Goal: Information Seeking & Learning: Learn about a topic

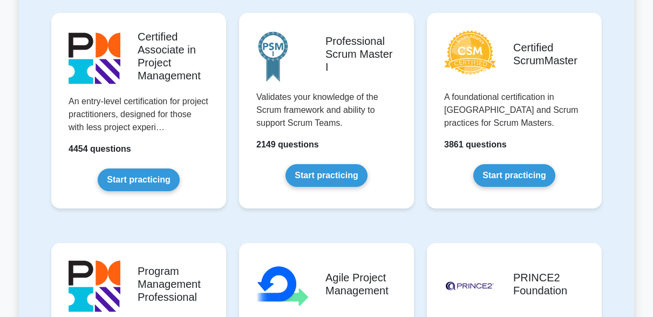
scroll to position [449, 0]
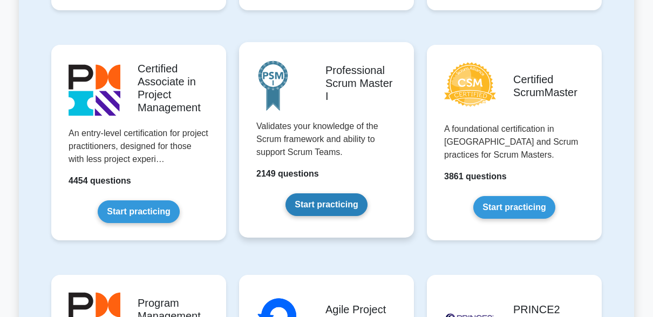
click at [329, 199] on link "Start practicing" at bounding box center [325, 204] width 81 height 23
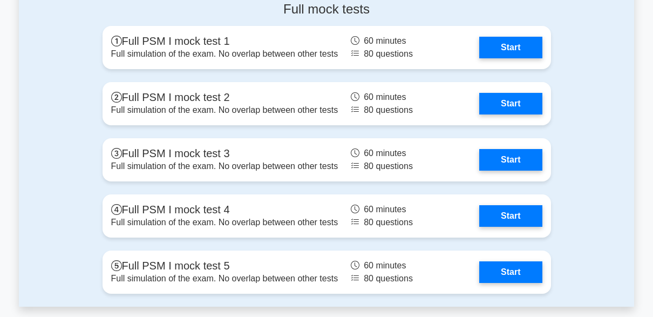
scroll to position [2634, 0]
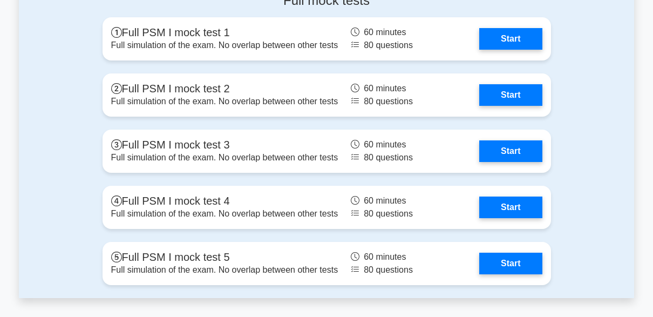
click at [479, 47] on link "Start" at bounding box center [510, 39] width 63 height 22
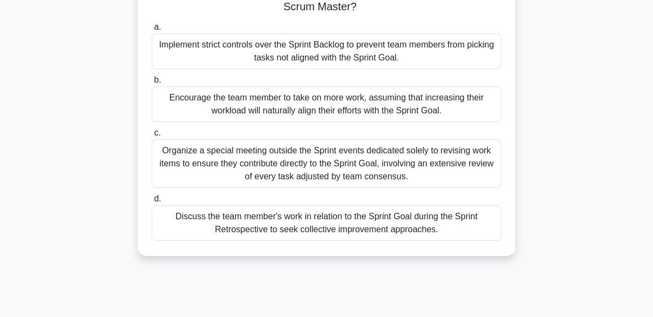
scroll to position [126, 0]
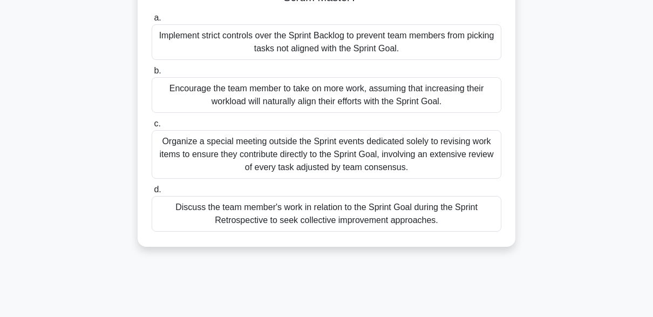
click at [249, 218] on div "Discuss the team member's work in relation to the Sprint Goal during the Sprint…" at bounding box center [327, 214] width 350 height 36
click at [152, 193] on input "d. Discuss the team member's work in relation to the Sprint Goal during the Spr…" at bounding box center [152, 189] width 0 height 7
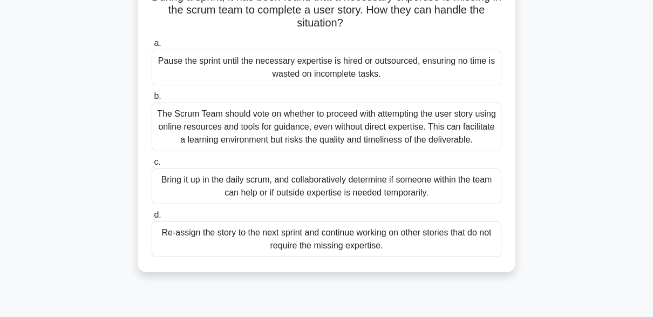
scroll to position [90, 0]
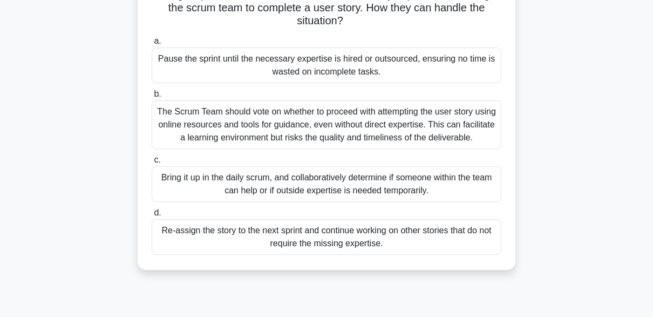
click at [257, 114] on div "The Scrum Team should vote on whether to proceed with attempting the user story…" at bounding box center [327, 124] width 350 height 49
click at [152, 98] on input "b. The Scrum Team should vote on whether to proceed with attempting the user st…" at bounding box center [152, 94] width 0 height 7
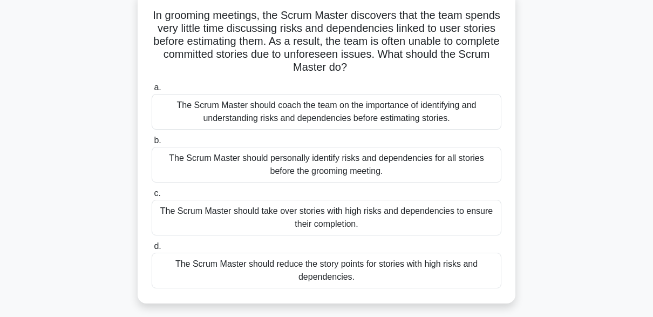
scroll to position [72, 0]
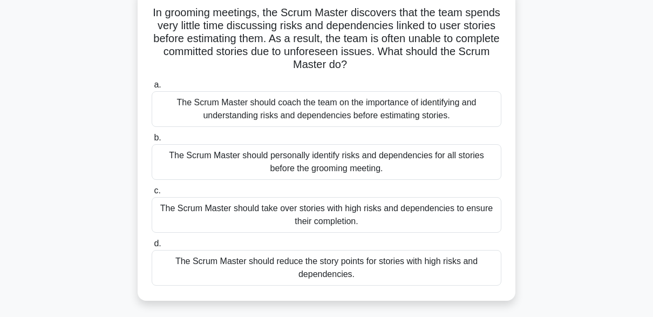
click at [271, 102] on div "The Scrum Master should coach the team on the importance of identifying and und…" at bounding box center [327, 109] width 350 height 36
click at [152, 88] on input "a. The Scrum Master should coach the team on the importance of identifying and …" at bounding box center [152, 84] width 0 height 7
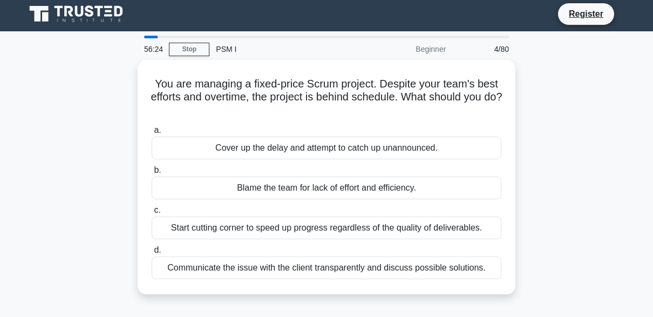
scroll to position [0, 0]
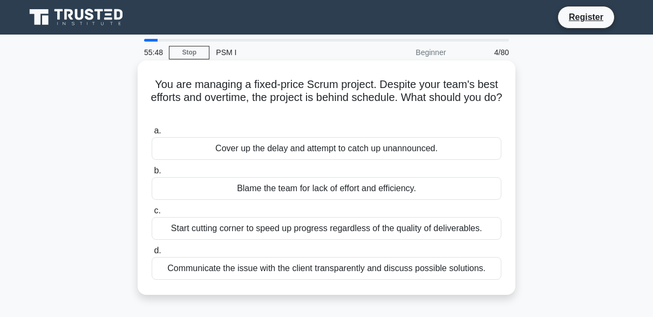
click at [281, 266] on div "Communicate the issue with the client transparently and discuss possible soluti…" at bounding box center [327, 268] width 350 height 23
click at [152, 254] on input "d. Communicate the issue with the client transparently and discuss possible sol…" at bounding box center [152, 250] width 0 height 7
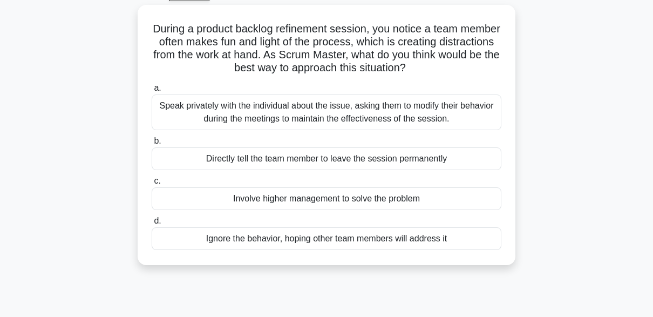
scroll to position [45, 0]
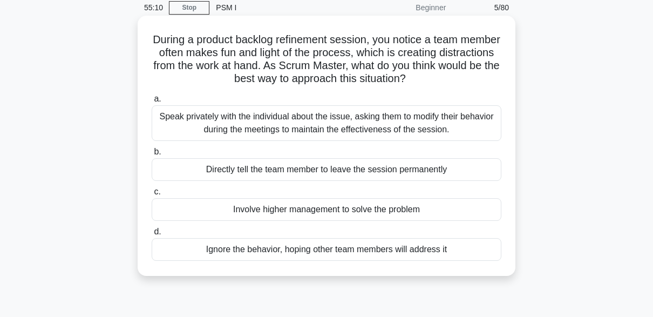
click at [227, 126] on div "Speak privately with the individual about the issue, asking them to modify thei…" at bounding box center [327, 123] width 350 height 36
click at [152, 102] on input "a. Speak privately with the individual about the issue, asking them to modify t…" at bounding box center [152, 98] width 0 height 7
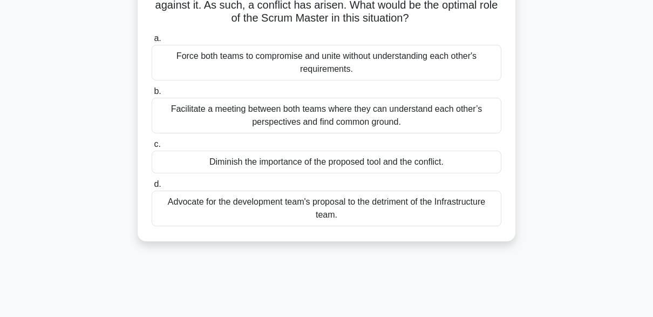
scroll to position [108, 0]
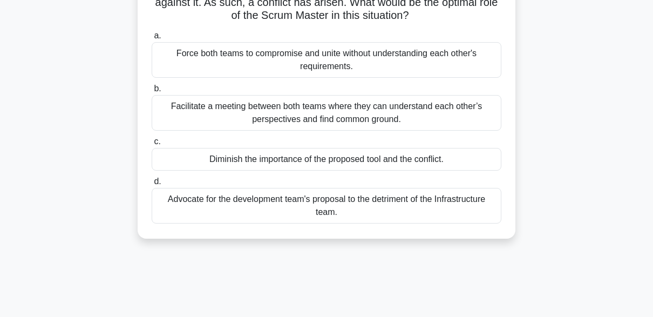
click at [277, 111] on div "Facilitate a meeting between both teams where they can understand each other’s …" at bounding box center [327, 113] width 350 height 36
click at [152, 92] on input "b. Facilitate a meeting between both teams where they can understand each other…" at bounding box center [152, 88] width 0 height 7
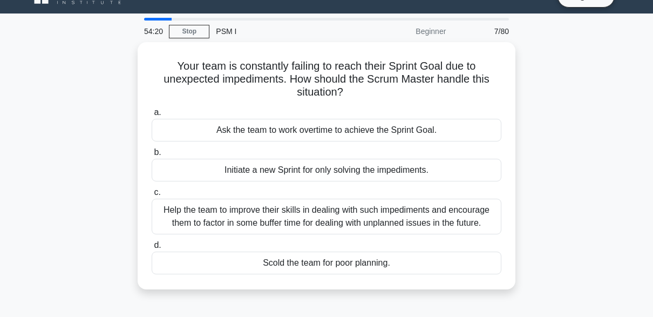
scroll to position [0, 0]
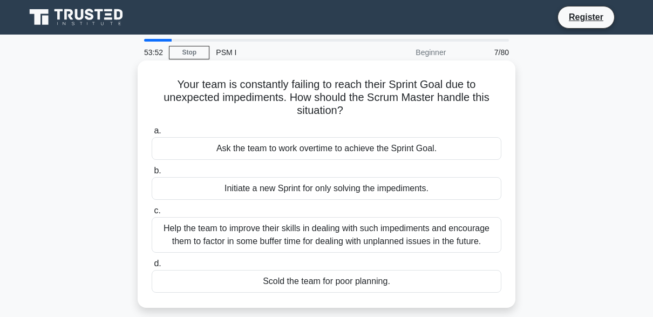
click at [295, 238] on div "Help the team to improve their skills in dealing with such impediments and enco…" at bounding box center [327, 235] width 350 height 36
click at [152, 214] on input "c. Help the team to improve their skills in dealing with such impediments and e…" at bounding box center [152, 210] width 0 height 7
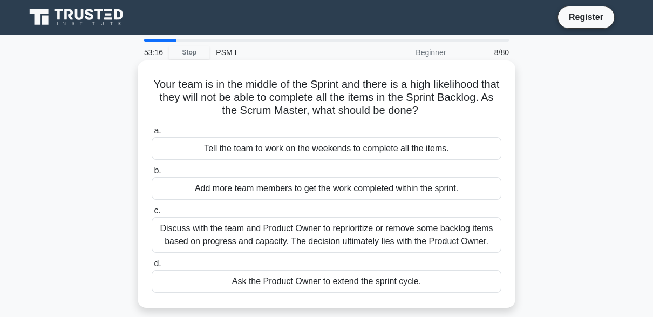
click at [316, 234] on div "Discuss with the team and Product Owner to reprioritize or remove some backlog …" at bounding box center [327, 235] width 350 height 36
click at [152, 214] on input "c. Discuss with the team and Product Owner to reprioritize or remove some backl…" at bounding box center [152, 210] width 0 height 7
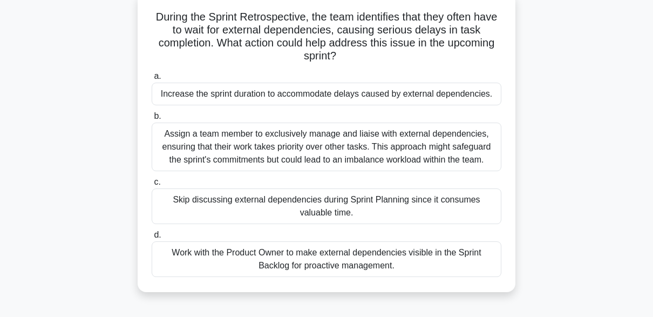
scroll to position [72, 0]
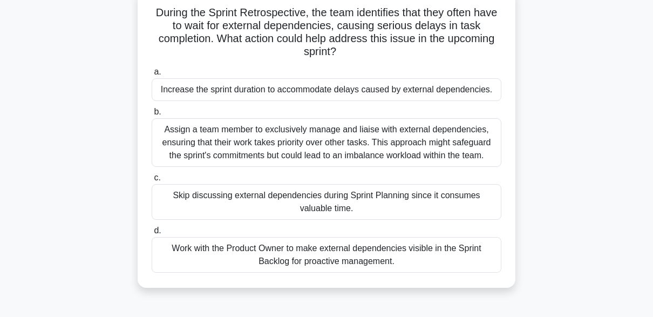
click at [314, 263] on div "Work with the Product Owner to make external dependencies visible in the Sprint…" at bounding box center [327, 255] width 350 height 36
click at [152, 234] on input "d. Work with the Product Owner to make external dependencies visible in the Spr…" at bounding box center [152, 230] width 0 height 7
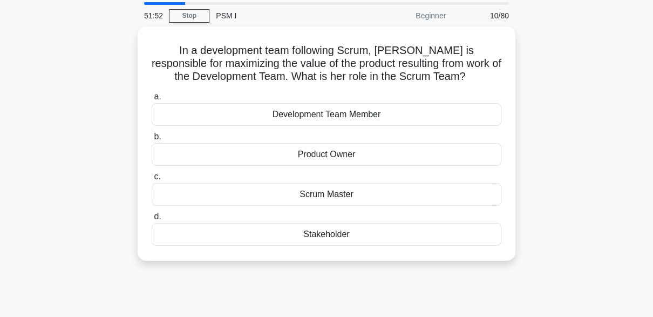
scroll to position [0, 0]
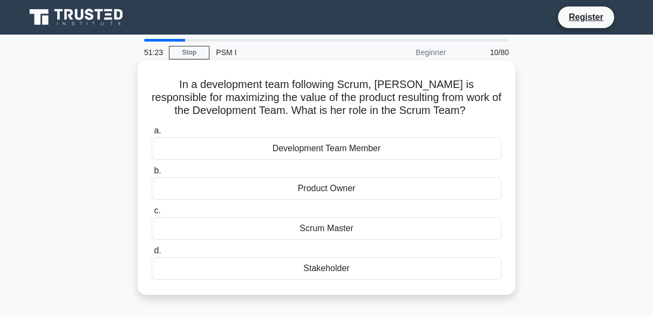
click at [324, 188] on div "Product Owner" at bounding box center [327, 188] width 350 height 23
click at [152, 174] on input "b. Product Owner" at bounding box center [152, 170] width 0 height 7
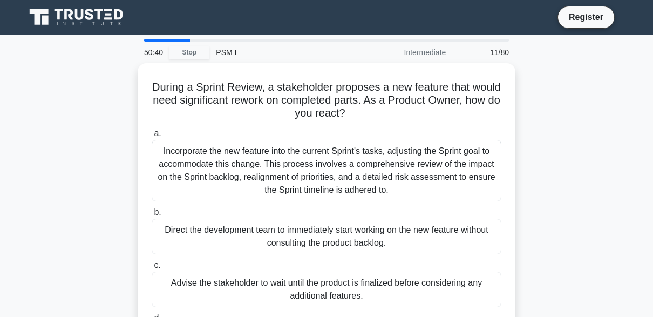
click at [23, 209] on div "During a Sprint Review, a stakeholder proposes a new feature that would need si…" at bounding box center [326, 232] width 615 height 338
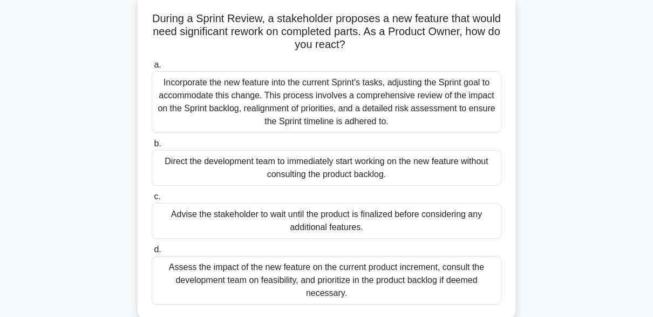
scroll to position [69, 0]
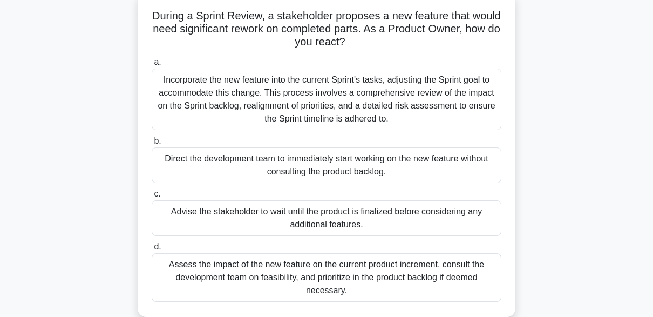
click at [368, 232] on div "Advise the stakeholder to wait until the product is finalized before considerin…" at bounding box center [327, 218] width 350 height 36
click at [152, 197] on input "c. Advise the stakeholder to wait until the product is finalized before conside…" at bounding box center [152, 193] width 0 height 7
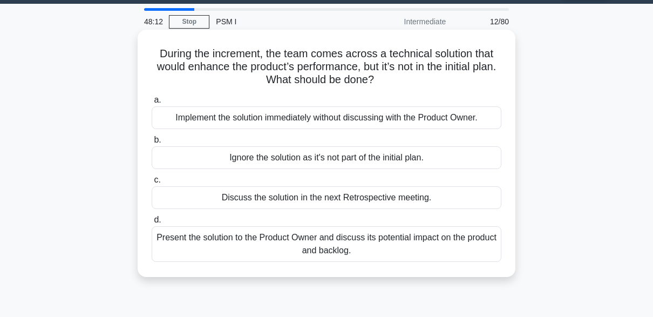
scroll to position [32, 0]
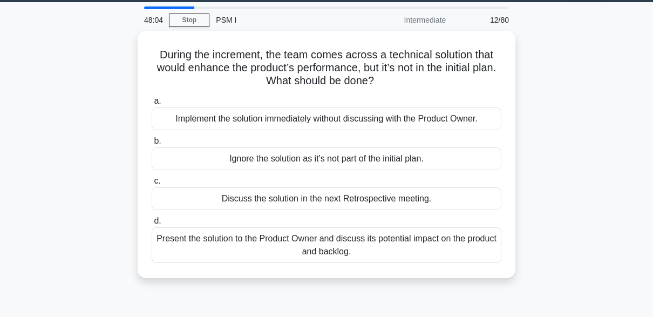
click at [494, 20] on div "12/80" at bounding box center [483, 20] width 63 height 22
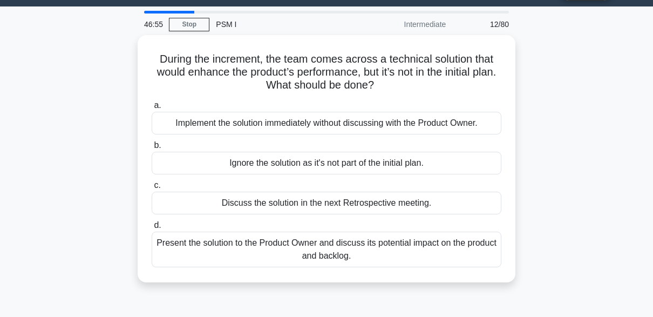
scroll to position [29, 0]
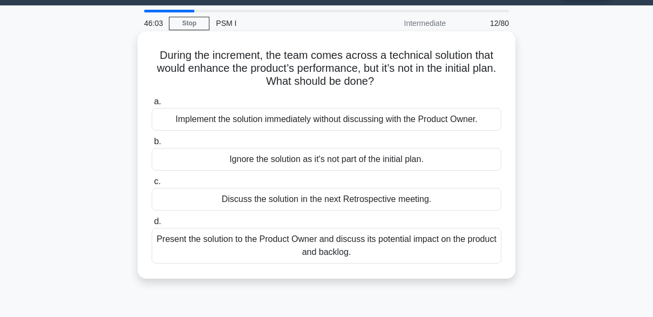
click at [177, 249] on div "Present the solution to the Product Owner and discuss its potential impact on t…" at bounding box center [327, 246] width 350 height 36
click at [152, 225] on input "d. Present the solution to the Product Owner and discuss its potential impact o…" at bounding box center [152, 221] width 0 height 7
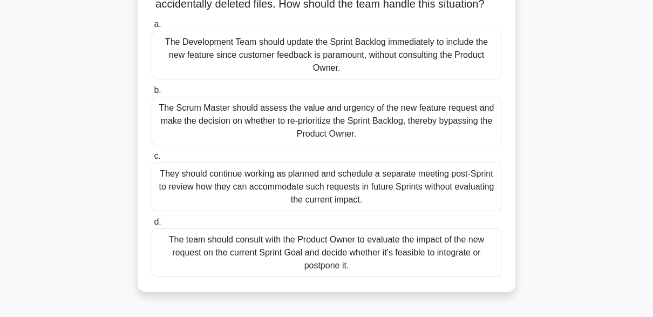
scroll to position [132, 0]
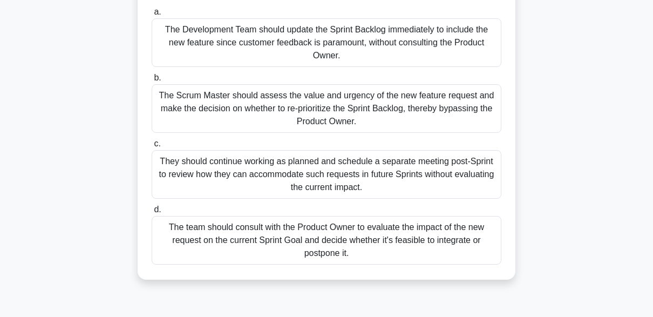
click at [183, 247] on div "The team should consult with the Product Owner to evaluate the impact of the ne…" at bounding box center [327, 240] width 350 height 49
click at [152, 213] on input "d. The team should consult with the Product Owner to evaluate the impact of the…" at bounding box center [152, 209] width 0 height 7
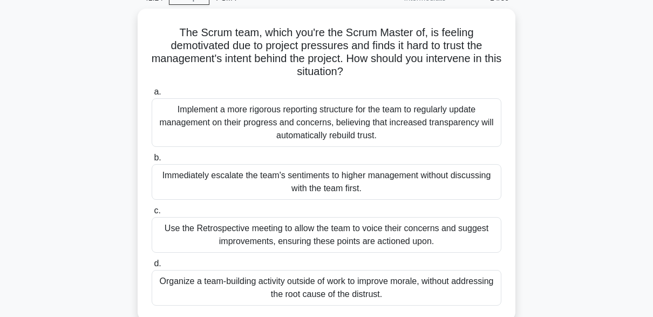
scroll to position [67, 0]
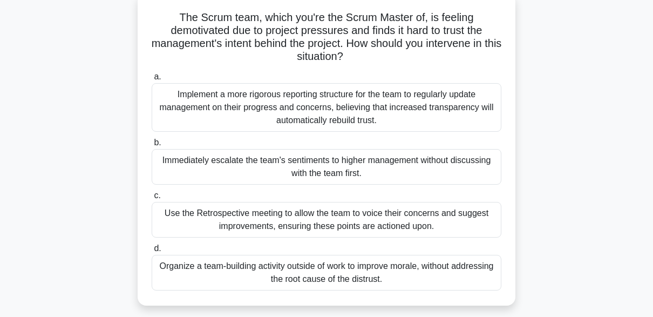
click at [178, 223] on div "Use the Retrospective meeting to allow the team to voice their concerns and sug…" at bounding box center [327, 220] width 350 height 36
click at [152, 199] on input "c. Use the Retrospective meeting to allow the team to voice their concerns and …" at bounding box center [152, 195] width 0 height 7
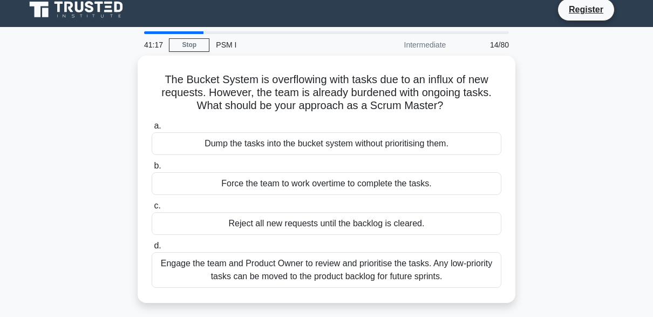
scroll to position [0, 0]
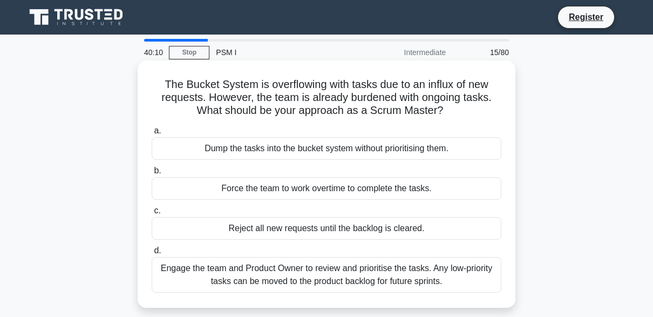
click at [173, 282] on div "Engage the team and Product Owner to review and prioritise the tasks. Any low-p…" at bounding box center [327, 275] width 350 height 36
click at [152, 254] on input "d. Engage the team and Product Owner to review and prioritise the tasks. Any lo…" at bounding box center [152, 250] width 0 height 7
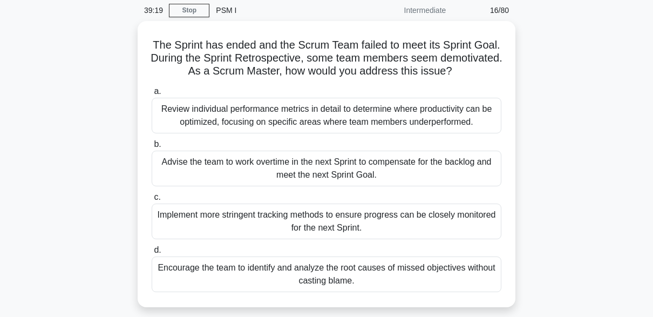
scroll to position [42, 0]
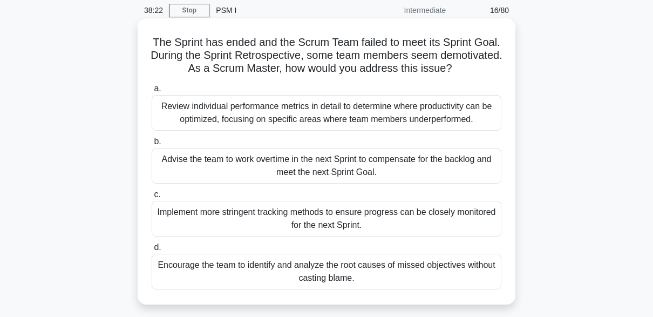
click at [169, 278] on div "Encourage the team to identify and analyze the root causes of missed objectives…" at bounding box center [327, 272] width 350 height 36
click at [152, 251] on input "d. Encourage the team to identify and analyze the root causes of missed objecti…" at bounding box center [152, 247] width 0 height 7
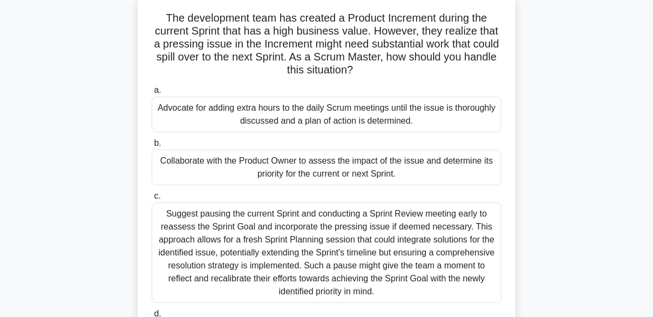
scroll to position [69, 0]
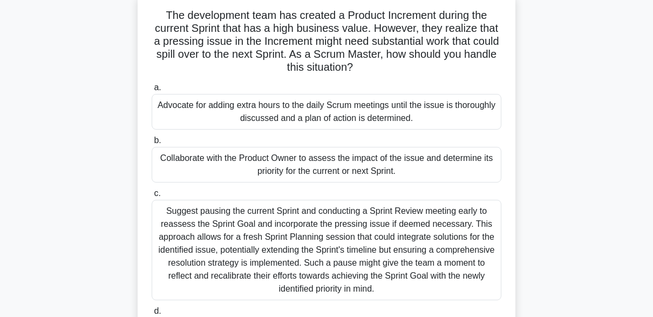
click at [210, 245] on div "Suggest pausing the current Sprint and conducting a Sprint Review meeting early…" at bounding box center [327, 250] width 350 height 100
click at [152, 197] on input "c. Suggest pausing the current Sprint and conducting a Sprint Review meeting ea…" at bounding box center [152, 193] width 0 height 7
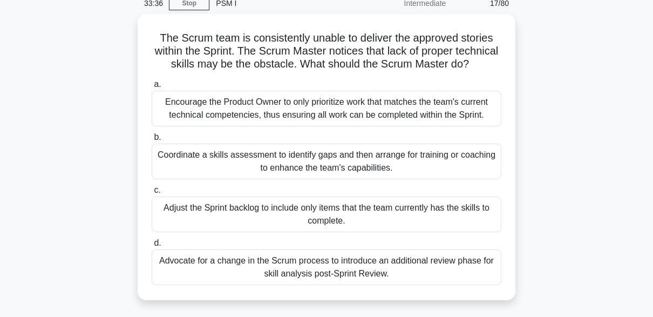
scroll to position [0, 0]
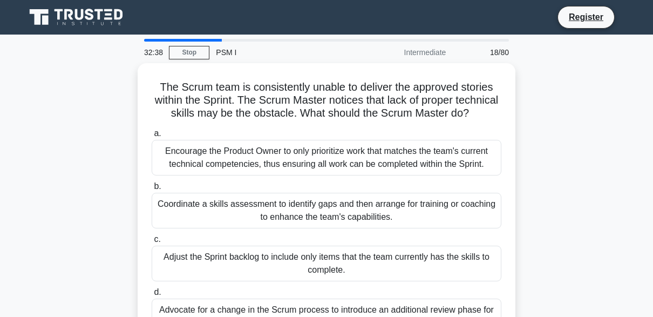
click at [563, 175] on div "The Scrum team is consistently unable to deliver the approved stories within th…" at bounding box center [326, 212] width 615 height 299
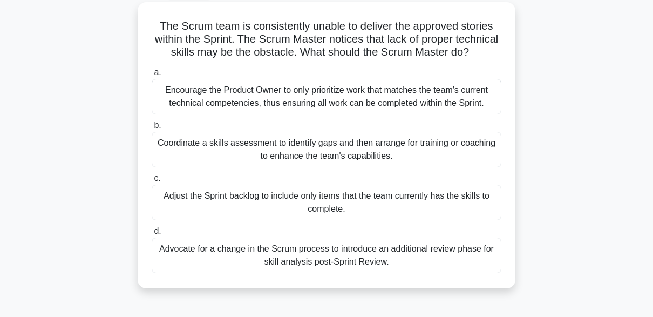
scroll to position [61, 0]
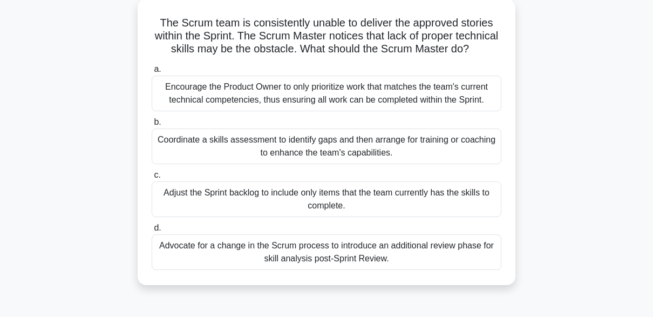
click at [174, 160] on div "Coordinate a skills assessment to identify gaps and then arrange for training o…" at bounding box center [327, 146] width 350 height 36
click at [152, 126] on input "b. Coordinate a skills assessment to identify gaps and then arrange for trainin…" at bounding box center [152, 122] width 0 height 7
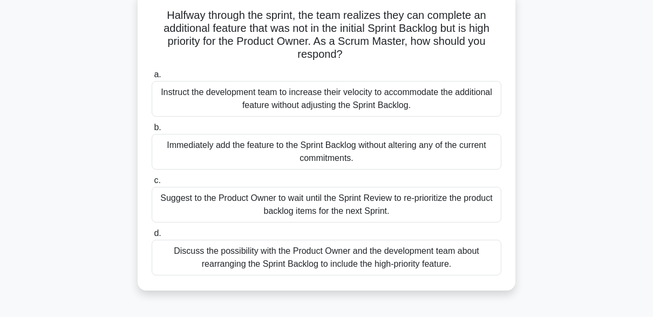
scroll to position [73, 0]
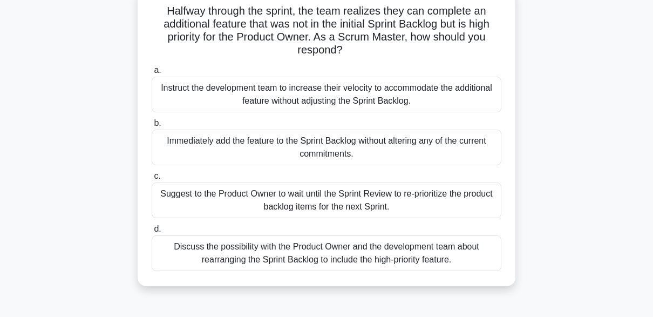
click at [177, 257] on div "Discuss the possibility with the Product Owner and the development team about r…" at bounding box center [327, 253] width 350 height 36
click at [152, 232] on input "d. Discuss the possibility with the Product Owner and the development team abou…" at bounding box center [152, 228] width 0 height 7
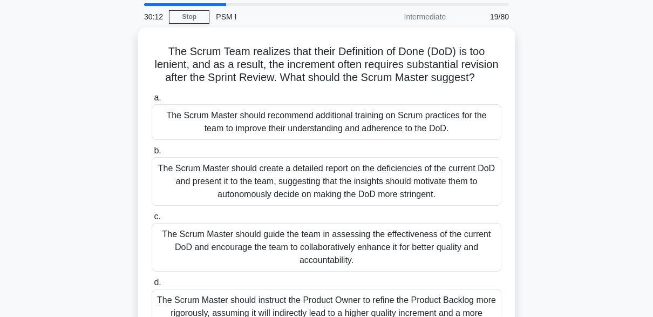
scroll to position [0, 0]
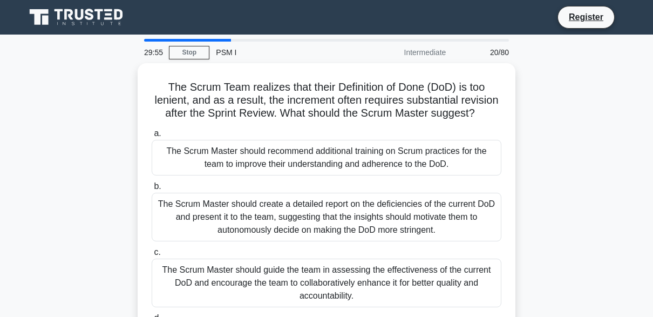
click at [72, 256] on div "The Scrum Team realizes that their Definition of Done (DoD) is too lenient, and…" at bounding box center [326, 232] width 615 height 338
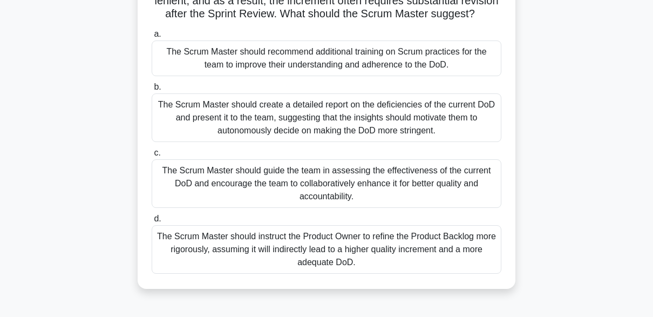
scroll to position [122, 0]
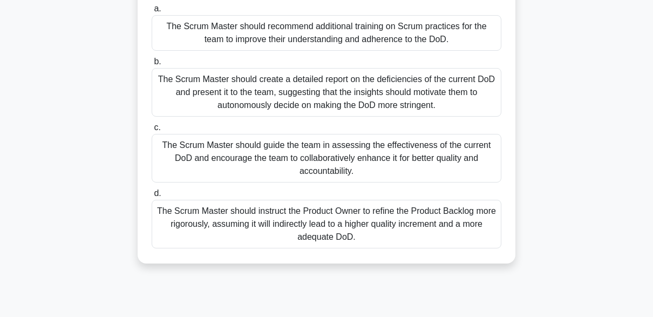
click at [217, 166] on div "The Scrum Master should guide the team in assessing the effectiveness of the cu…" at bounding box center [327, 158] width 350 height 49
click at [152, 131] on input "c. The Scrum Master should guide the team in assessing the effectiveness of the…" at bounding box center [152, 127] width 0 height 7
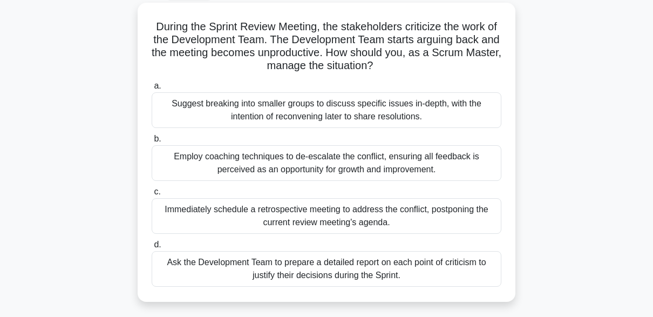
scroll to position [64, 0]
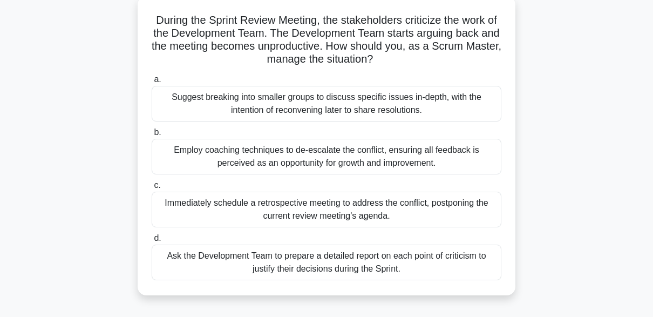
click at [221, 159] on div "Employ coaching techniques to de-escalate the conflict, ensuring all feedback i…" at bounding box center [327, 157] width 350 height 36
click at [152, 136] on input "b. Employ coaching techniques to de-escalate the conflict, ensuring all feedbac…" at bounding box center [152, 132] width 0 height 7
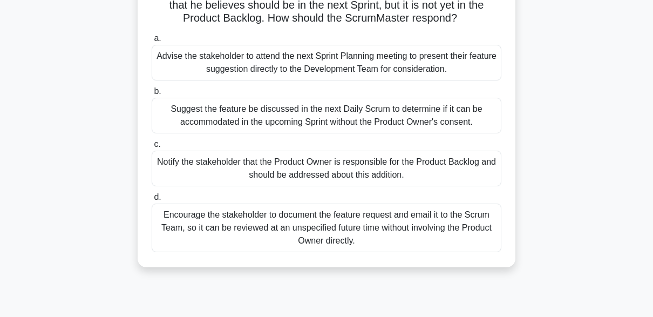
scroll to position [95, 0]
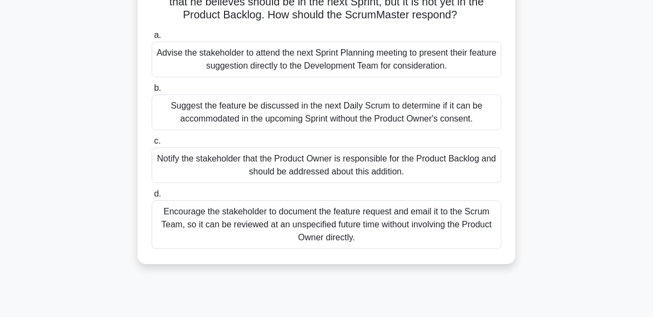
click at [173, 167] on div "Notify the stakeholder that the Product Owner is responsible for the Product Ba…" at bounding box center [327, 165] width 350 height 36
click at [152, 145] on input "c. Notify the stakeholder that the Product Owner is responsible for the Product…" at bounding box center [152, 141] width 0 height 7
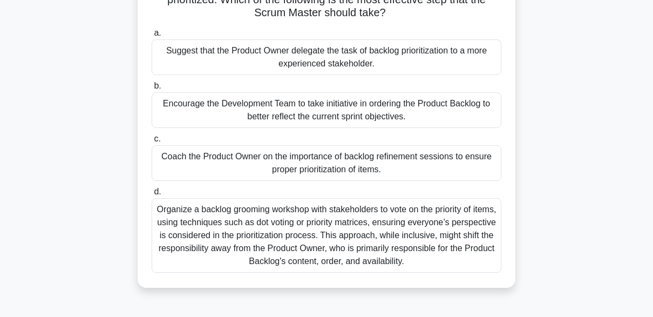
scroll to position [107, 0]
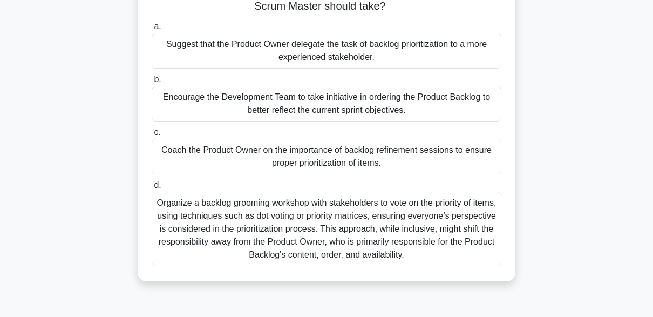
click at [59, 133] on div "A Scrum Master realizes that the Product Backlog is not properly prioritized. W…" at bounding box center [326, 125] width 615 height 338
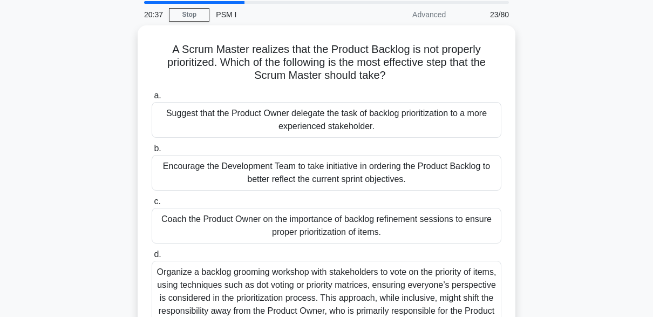
scroll to position [38, 0]
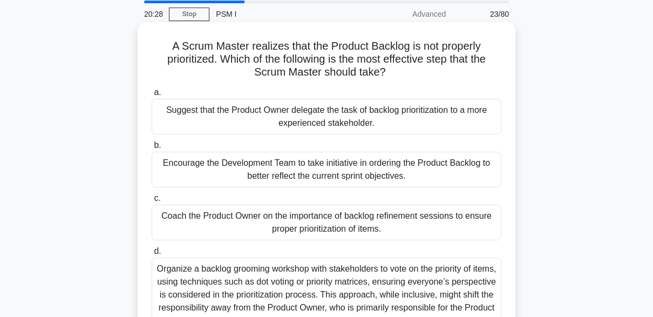
click at [176, 224] on div "Coach the Product Owner on the importance of backlog refinement sessions to ens…" at bounding box center [327, 222] width 350 height 36
click at [152, 202] on input "c. Coach the Product Owner on the importance of backlog refinement sessions to …" at bounding box center [152, 198] width 0 height 7
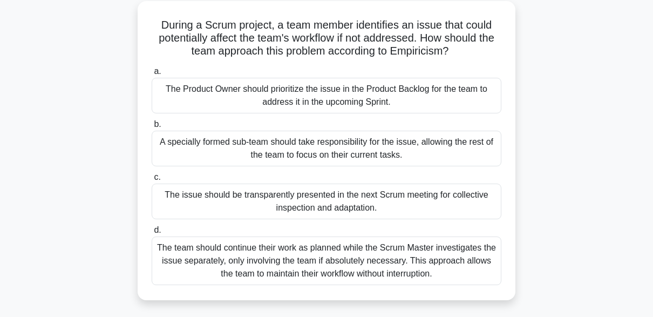
scroll to position [57, 0]
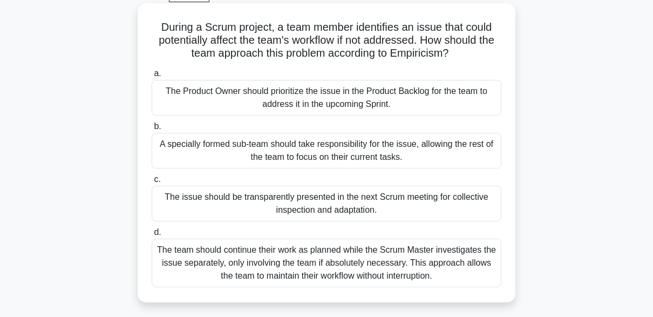
click at [180, 261] on div "The team should continue their work as planned while the Scrum Master investiga…" at bounding box center [327, 262] width 350 height 49
click at [152, 236] on input "d. The team should continue their work as planned while the Scrum Master invest…" at bounding box center [152, 232] width 0 height 7
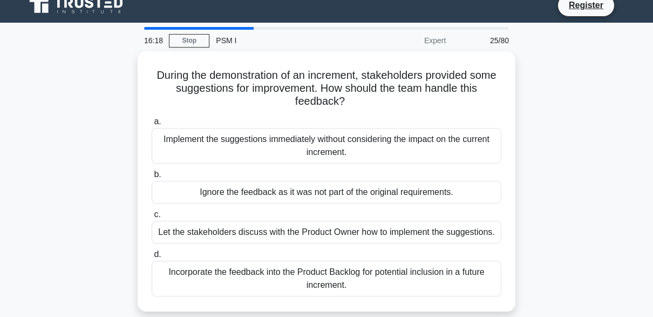
scroll to position [17, 0]
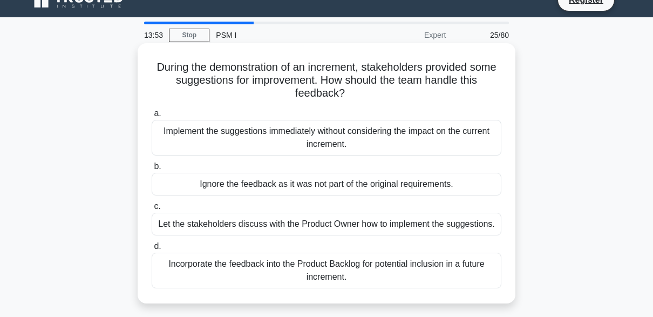
click at [181, 224] on div "Let the stakeholders discuss with the Product Owner how to implement the sugges…" at bounding box center [327, 224] width 350 height 23
click at [152, 210] on input "c. Let the stakeholders discuss with the Product Owner how to implement the sug…" at bounding box center [152, 206] width 0 height 7
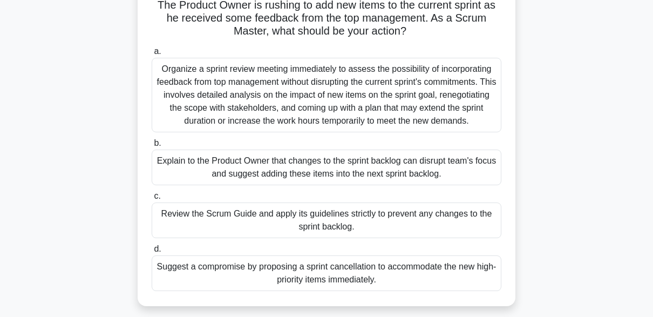
scroll to position [83, 0]
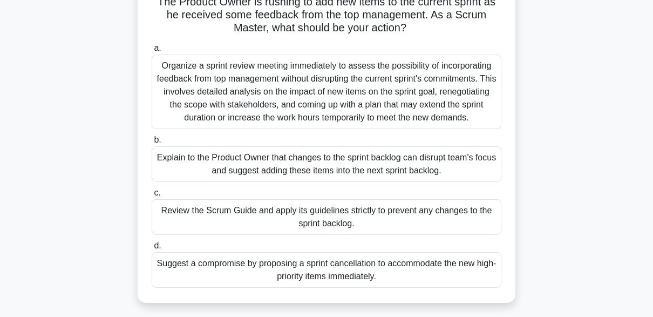
click at [184, 172] on div "Explain to the Product Owner that changes to the sprint backlog can disrupt tea…" at bounding box center [327, 164] width 350 height 36
click at [152, 143] on input "b. Explain to the Product Owner that changes to the sprint backlog can disrupt …" at bounding box center [152, 139] width 0 height 7
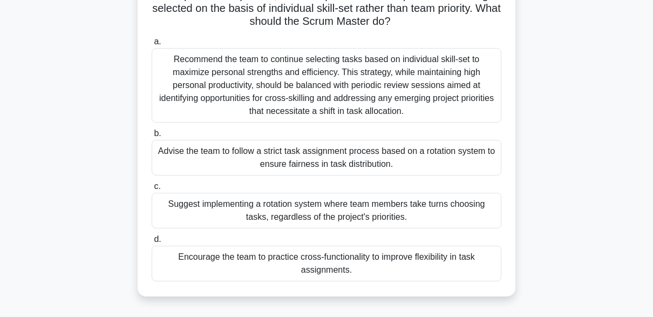
scroll to position [117, 0]
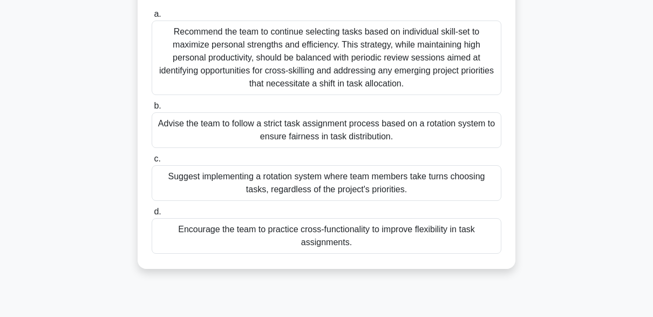
click at [196, 62] on div "Recommend the team to continue selecting tasks based on individual skill-set to…" at bounding box center [327, 57] width 350 height 74
click at [152, 18] on input "a. Recommend the team to continue selecting tasks based on individual skill-set…" at bounding box center [152, 14] width 0 height 7
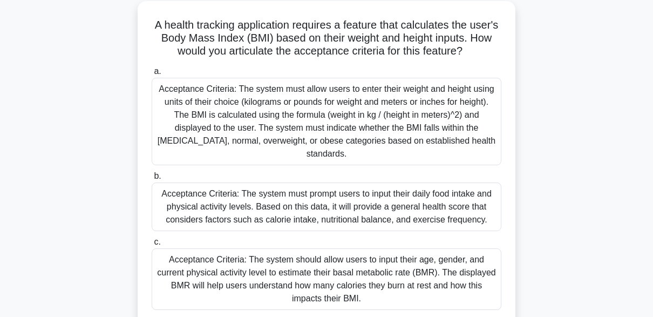
scroll to position [0, 0]
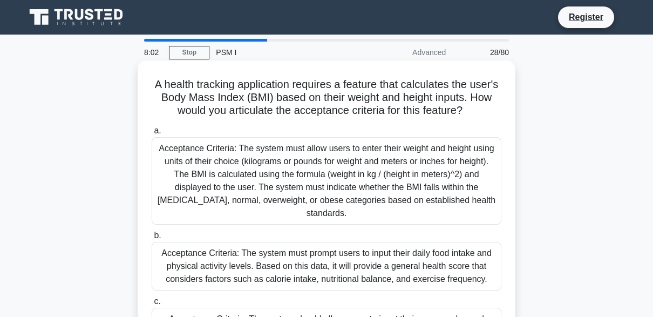
click at [215, 168] on div "Acceptance Criteria: The system must allow users to enter their weight and heig…" at bounding box center [327, 180] width 350 height 87
click at [152, 134] on input "a. Acceptance Criteria: The system must allow users to enter their weight and h…" at bounding box center [152, 130] width 0 height 7
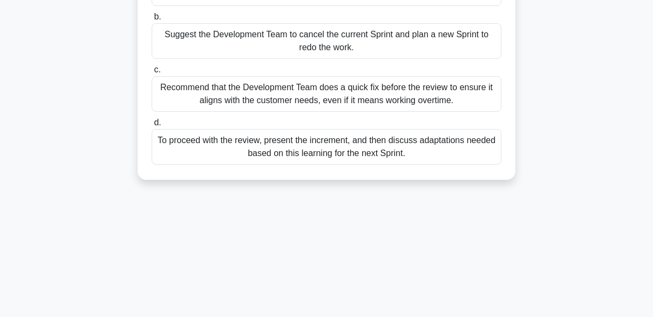
scroll to position [173, 0]
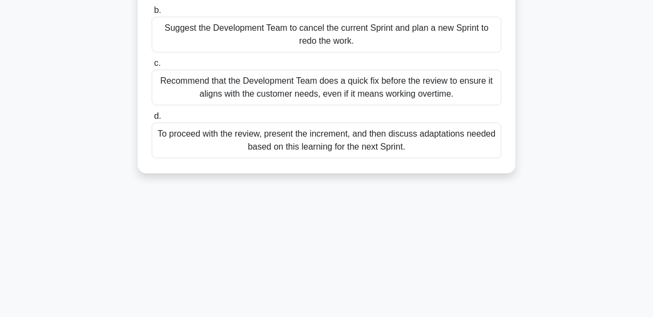
click at [201, 153] on div "To proceed with the review, present the increment, and then discuss adaptations…" at bounding box center [327, 140] width 350 height 36
click at [152, 120] on input "d. To proceed with the review, present the increment, and then discuss adaptati…" at bounding box center [152, 116] width 0 height 7
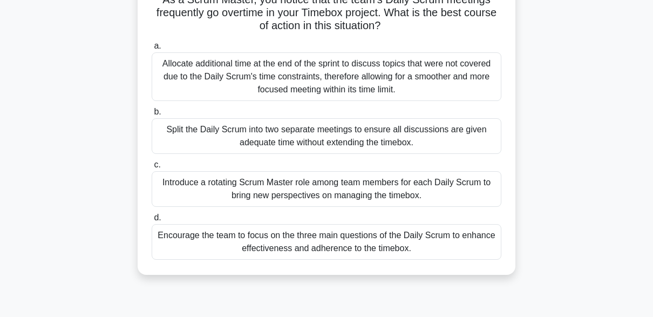
scroll to position [87, 0]
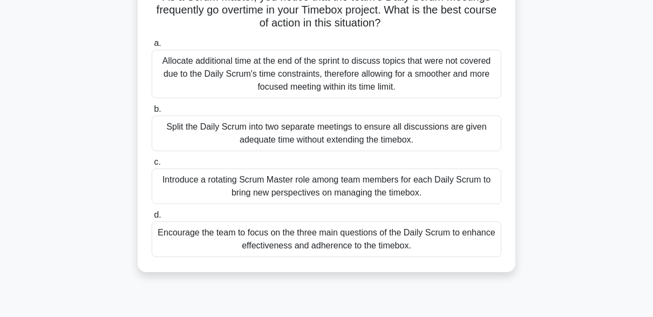
click at [184, 247] on div "Encourage the team to focus on the three main questions of the Daily Scrum to e…" at bounding box center [327, 239] width 350 height 36
click at [152, 218] on input "d. Encourage the team to focus on the three main questions of the Daily Scrum t…" at bounding box center [152, 214] width 0 height 7
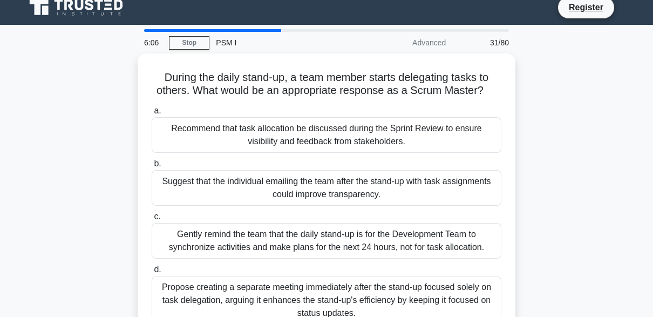
scroll to position [0, 0]
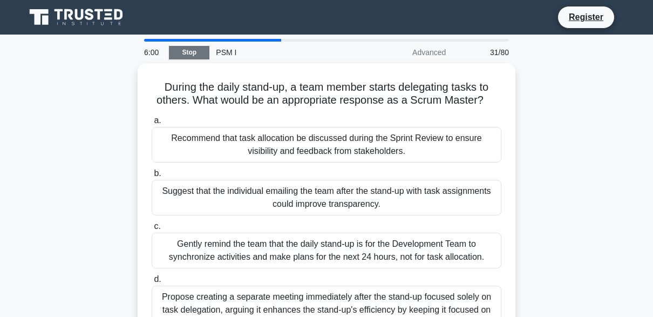
click at [188, 51] on link "Stop" at bounding box center [189, 52] width 40 height 13
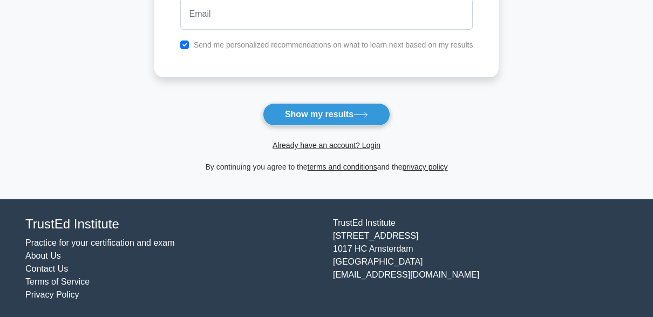
scroll to position [215, 0]
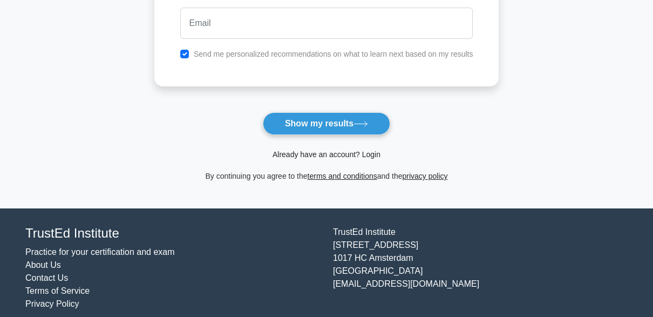
click at [316, 153] on link "Already have an account? Login" at bounding box center [326, 154] width 108 height 9
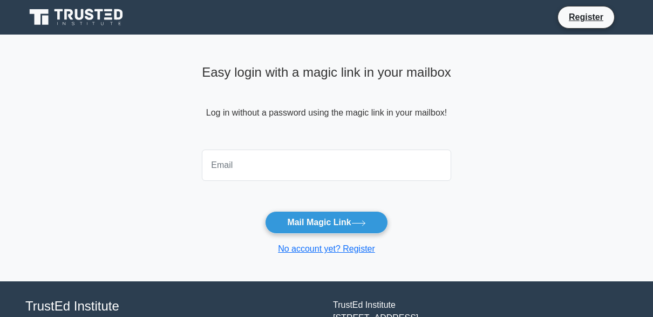
click at [262, 160] on input "email" at bounding box center [326, 164] width 249 height 31
type input "consult.abayomiidris@gmail.com"
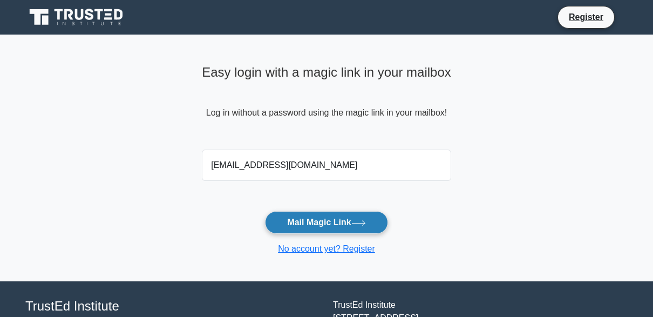
click at [327, 224] on button "Mail Magic Link" at bounding box center [326, 222] width 122 height 23
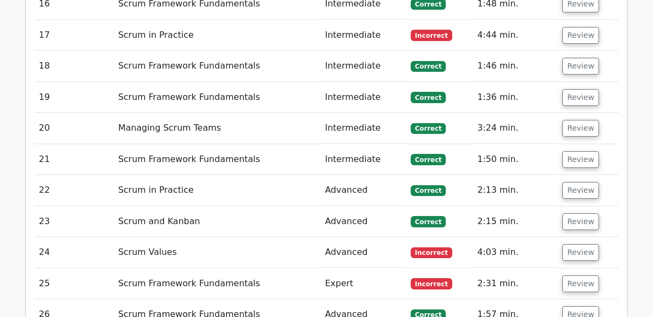
scroll to position [2158, 0]
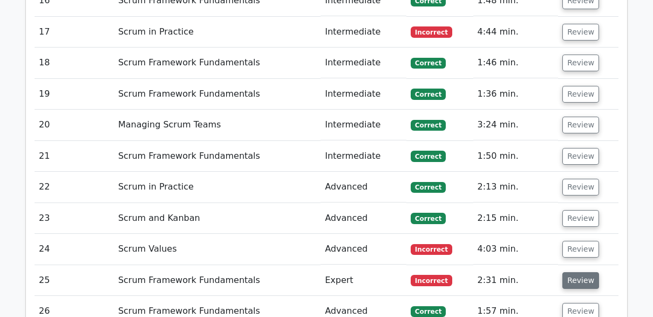
click at [582, 272] on button "Review" at bounding box center [580, 280] width 37 height 17
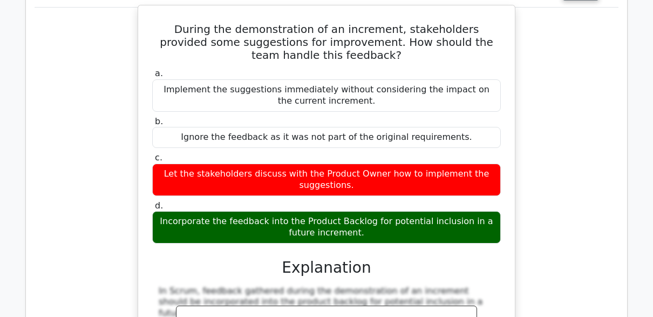
scroll to position [2445, 0]
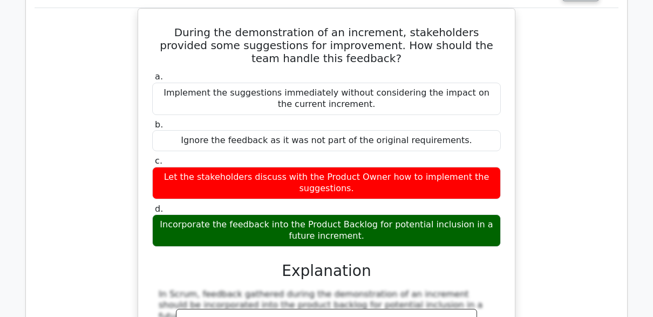
click at [550, 203] on div "During the demonstration of an increment, stakeholders provided some suggestion…" at bounding box center [327, 249] width 584 height 483
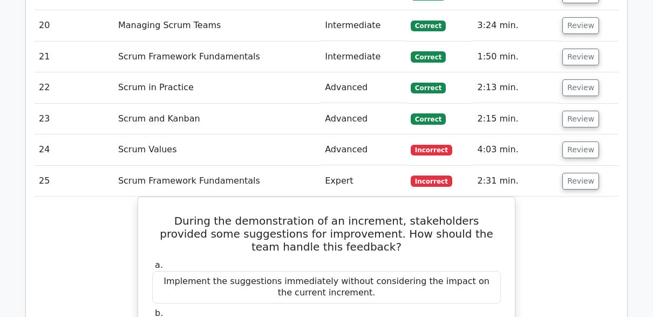
scroll to position [2256, 0]
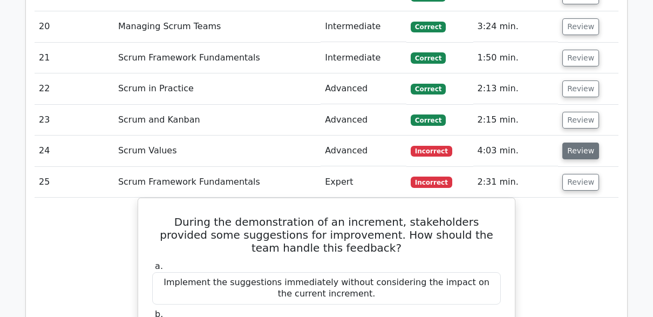
click at [573, 142] on button "Review" at bounding box center [580, 150] width 37 height 17
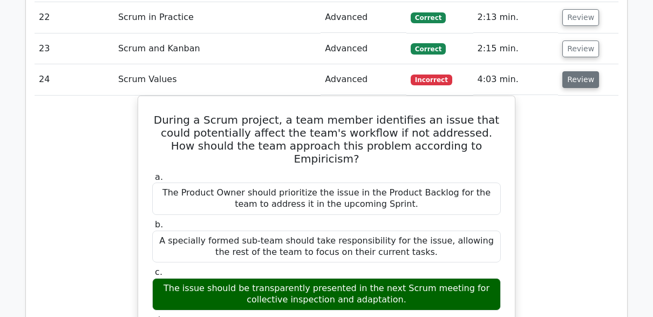
scroll to position [2329, 0]
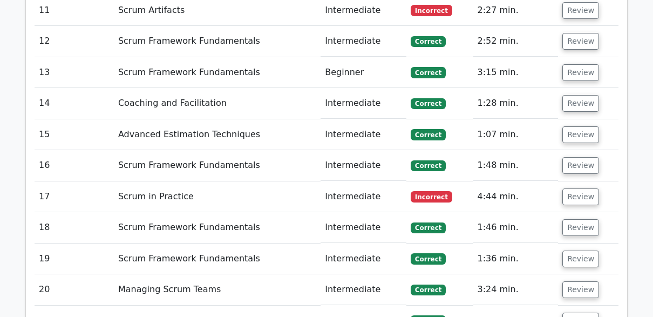
scroll to position [1987, 0]
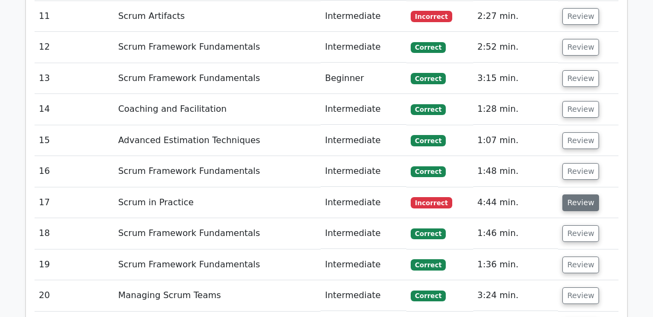
click at [580, 194] on button "Review" at bounding box center [580, 202] width 37 height 17
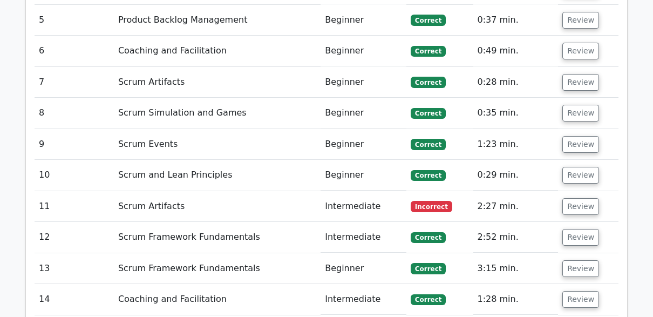
scroll to position [1792, 0]
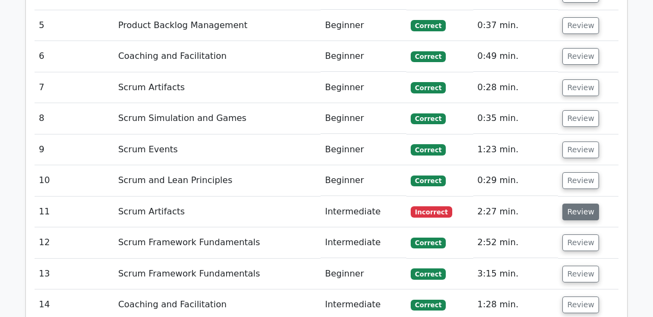
click at [581, 203] on button "Review" at bounding box center [580, 211] width 37 height 17
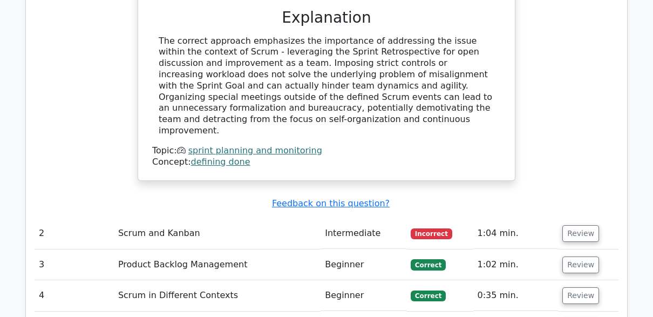
scroll to position [1490, 0]
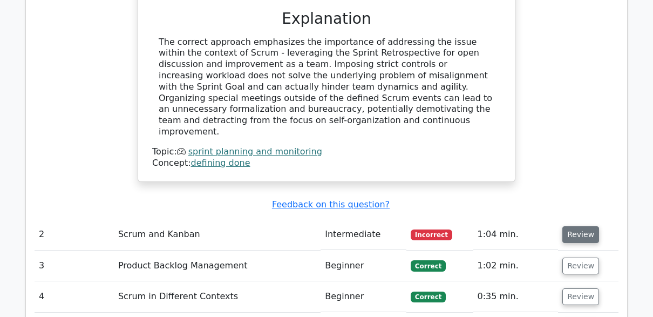
click at [583, 226] on button "Review" at bounding box center [580, 234] width 37 height 17
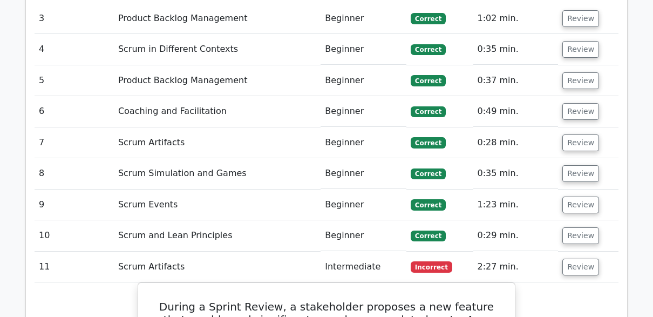
scroll to position [2259, 0]
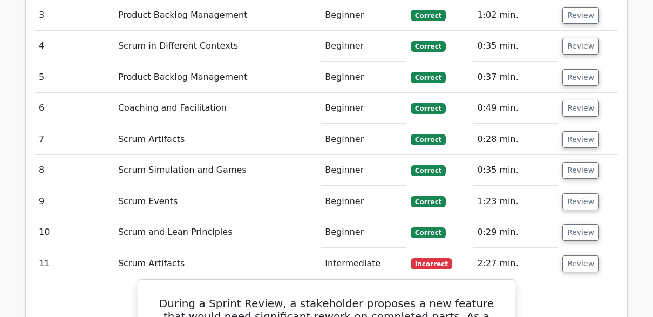
click at [573, 155] on td "Review" at bounding box center [588, 170] width 60 height 31
